Goal: Transaction & Acquisition: Download file/media

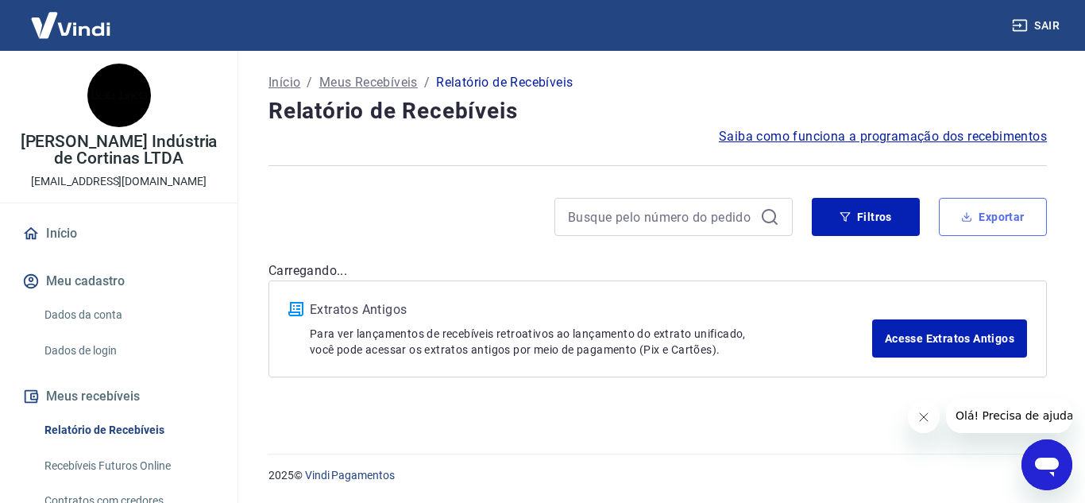
click at [992, 218] on button "Exportar" at bounding box center [993, 217] width 108 height 38
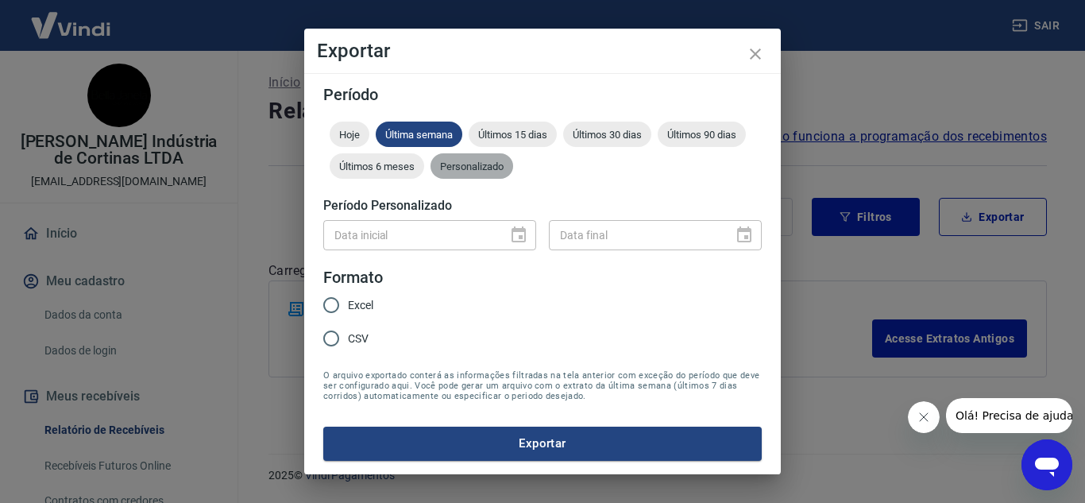
click at [493, 166] on span "Personalizado" at bounding box center [472, 166] width 83 height 12
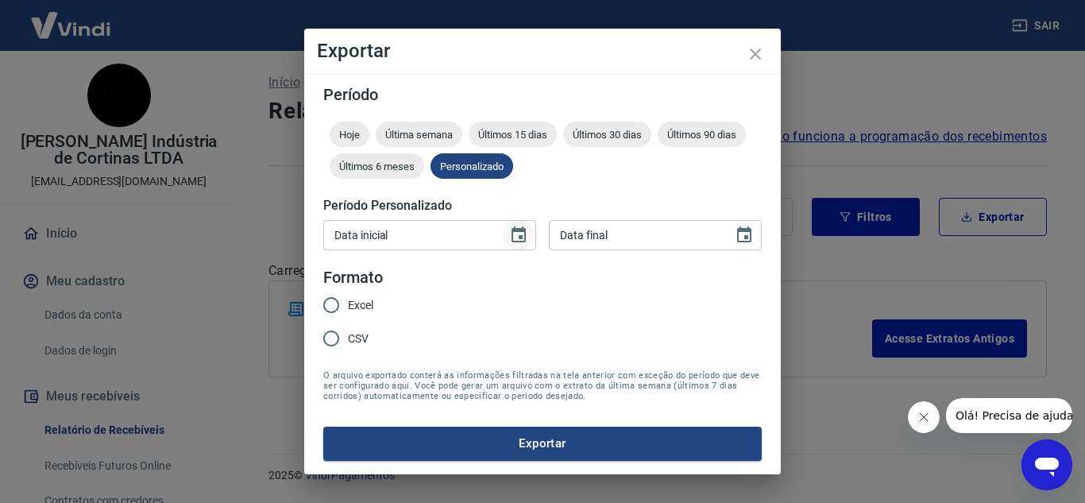
click at [524, 238] on icon "Choose date" at bounding box center [518, 235] width 19 height 19
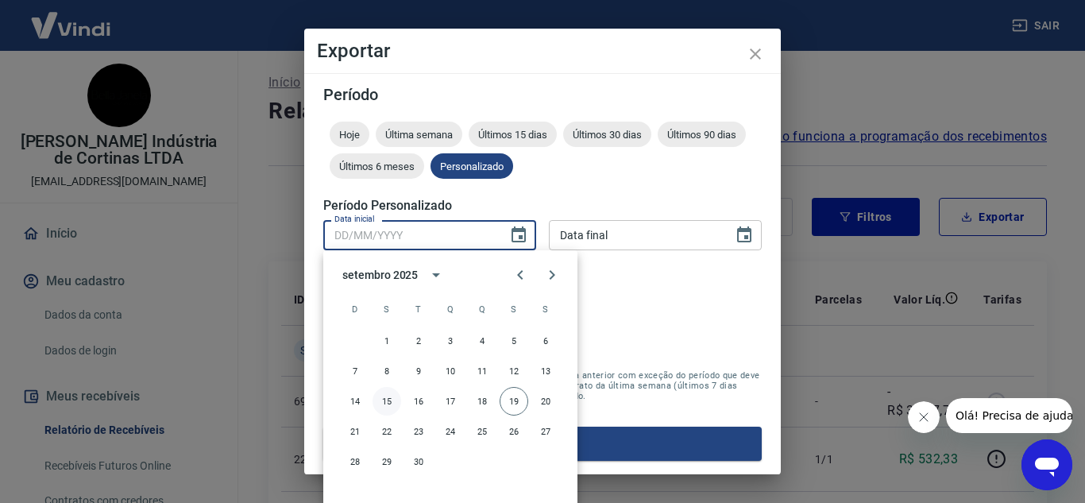
click at [392, 398] on button "15" at bounding box center [387, 401] width 29 height 29
type input "[DATE]"
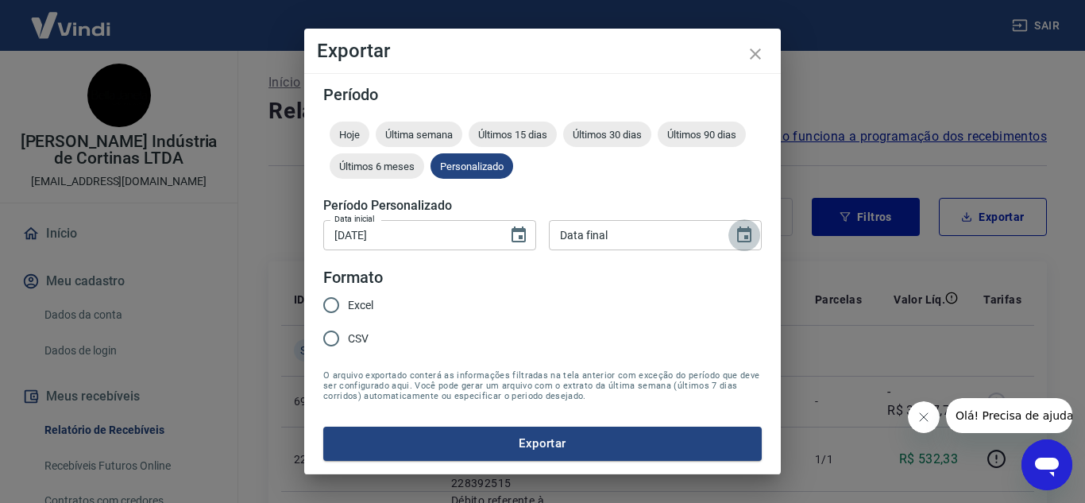
click at [743, 232] on icon "Choose date" at bounding box center [744, 235] width 19 height 19
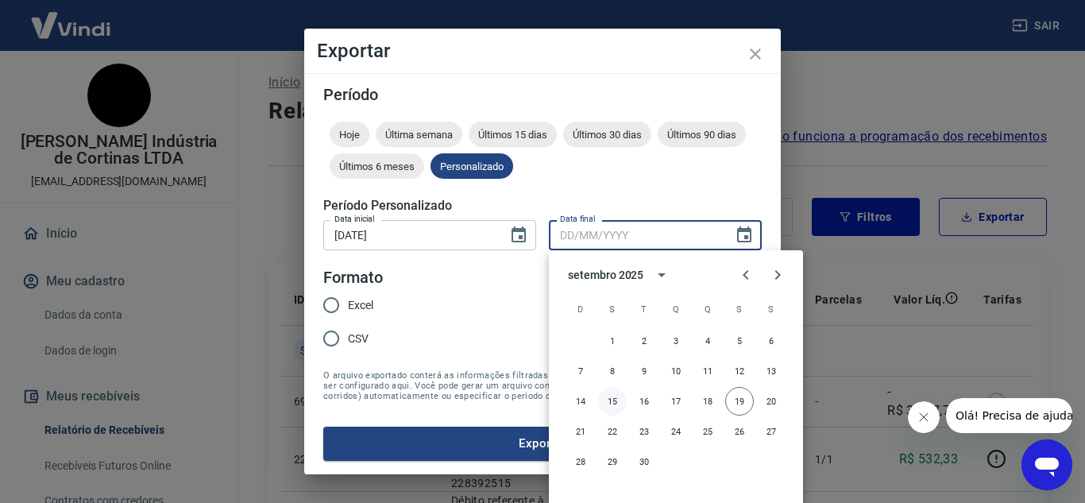
click at [613, 397] on button "15" at bounding box center [612, 401] width 29 height 29
type input "[DATE]"
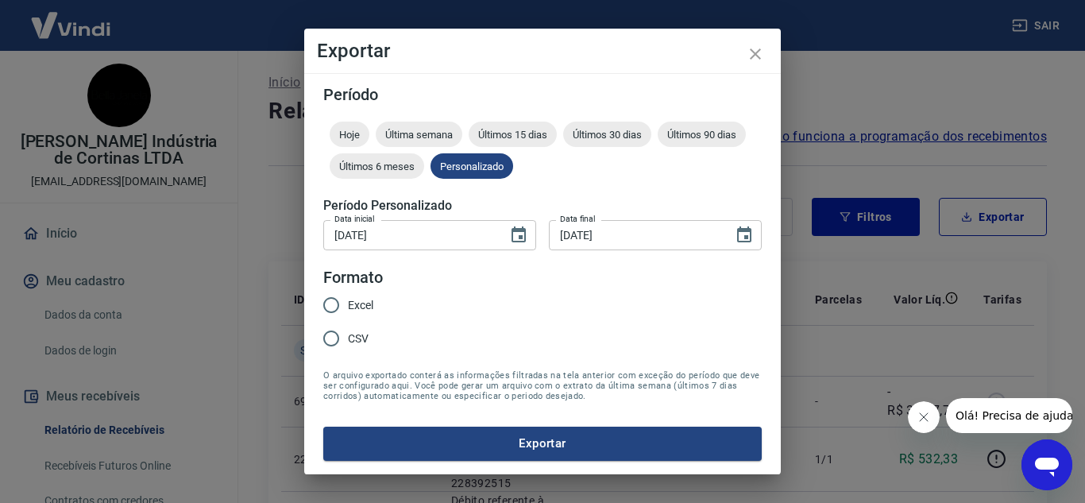
click at [361, 304] on span "Excel" at bounding box center [360, 305] width 25 height 17
click at [348, 304] on input "Excel" at bounding box center [331, 304] width 33 height 33
radio input "true"
click at [466, 432] on button "Exportar" at bounding box center [542, 443] width 439 height 33
